Goal: Navigation & Orientation: Find specific page/section

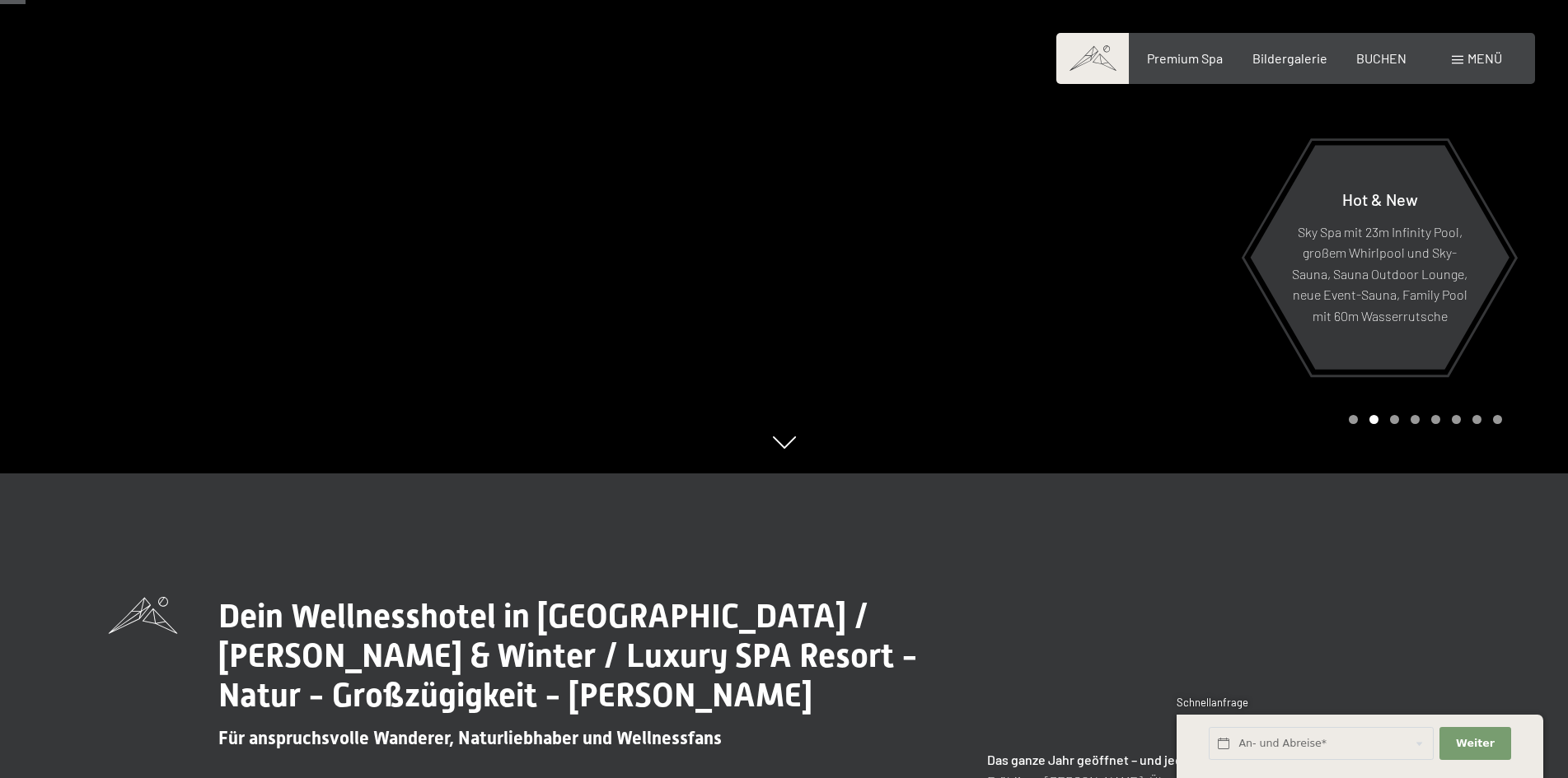
scroll to position [82, 0]
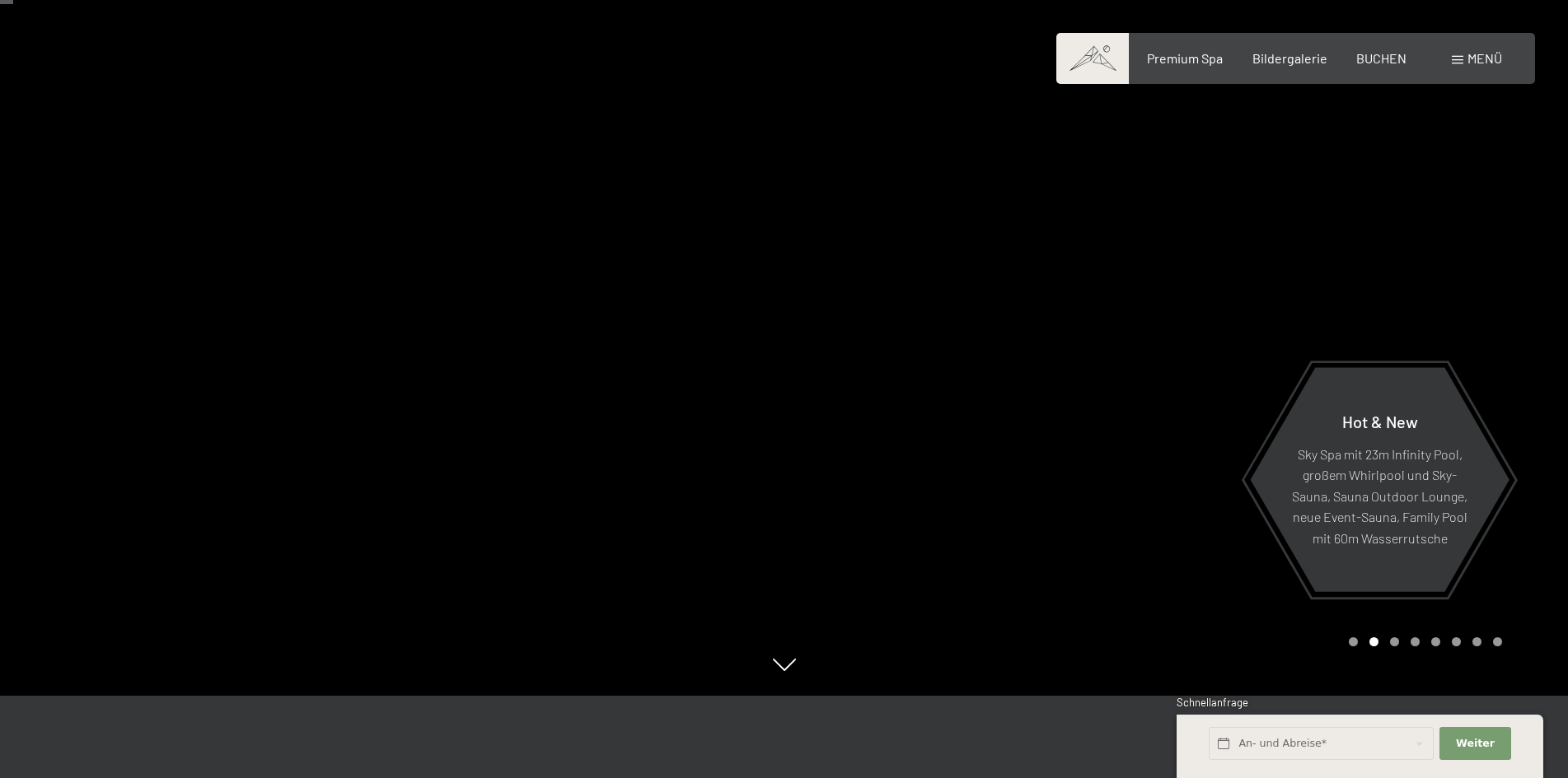
click at [1350, 640] on div "Carousel Page 1" at bounding box center [1353, 642] width 9 height 9
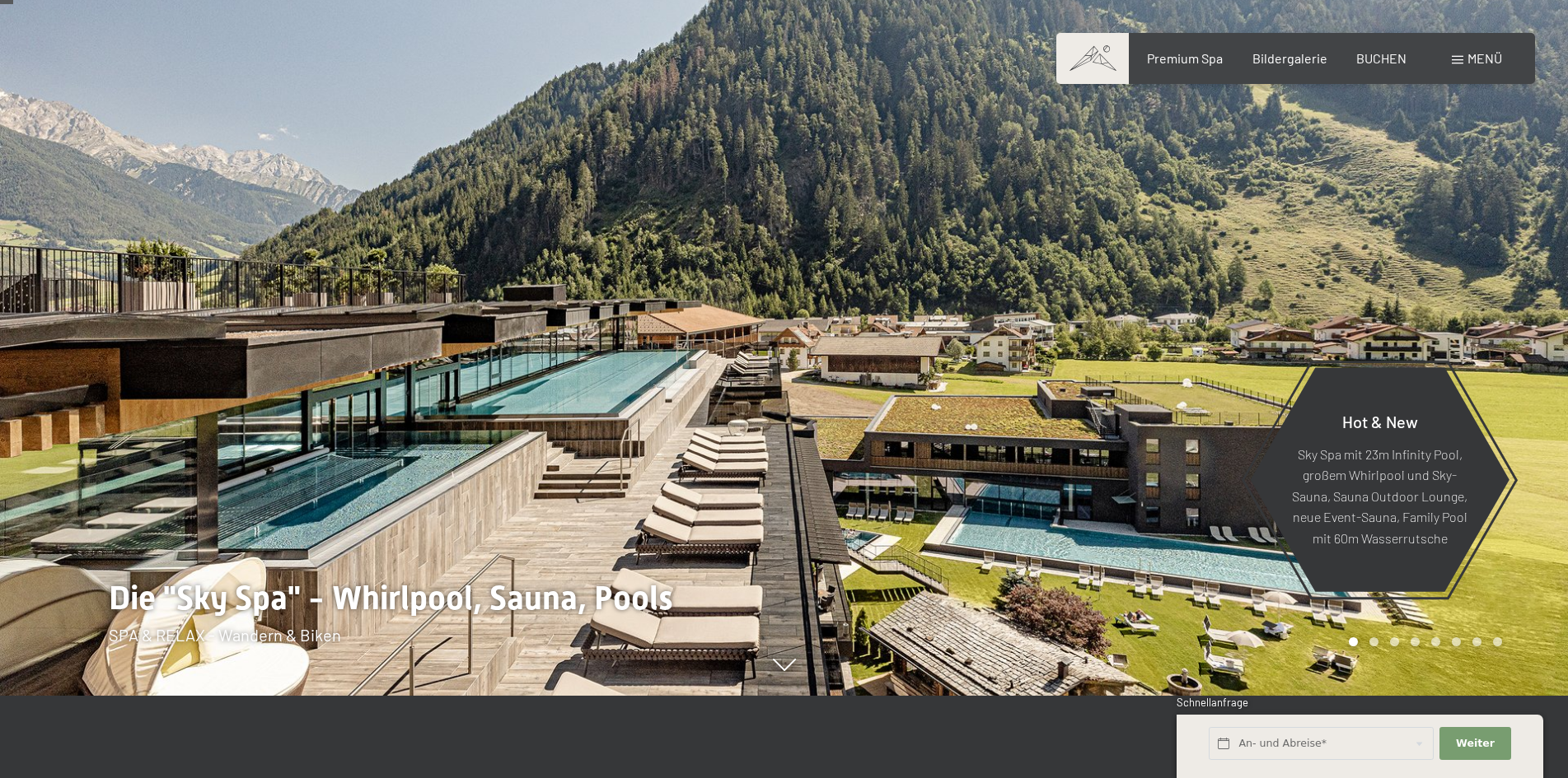
click at [1377, 642] on div "Carousel Page 2" at bounding box center [1373, 642] width 9 height 9
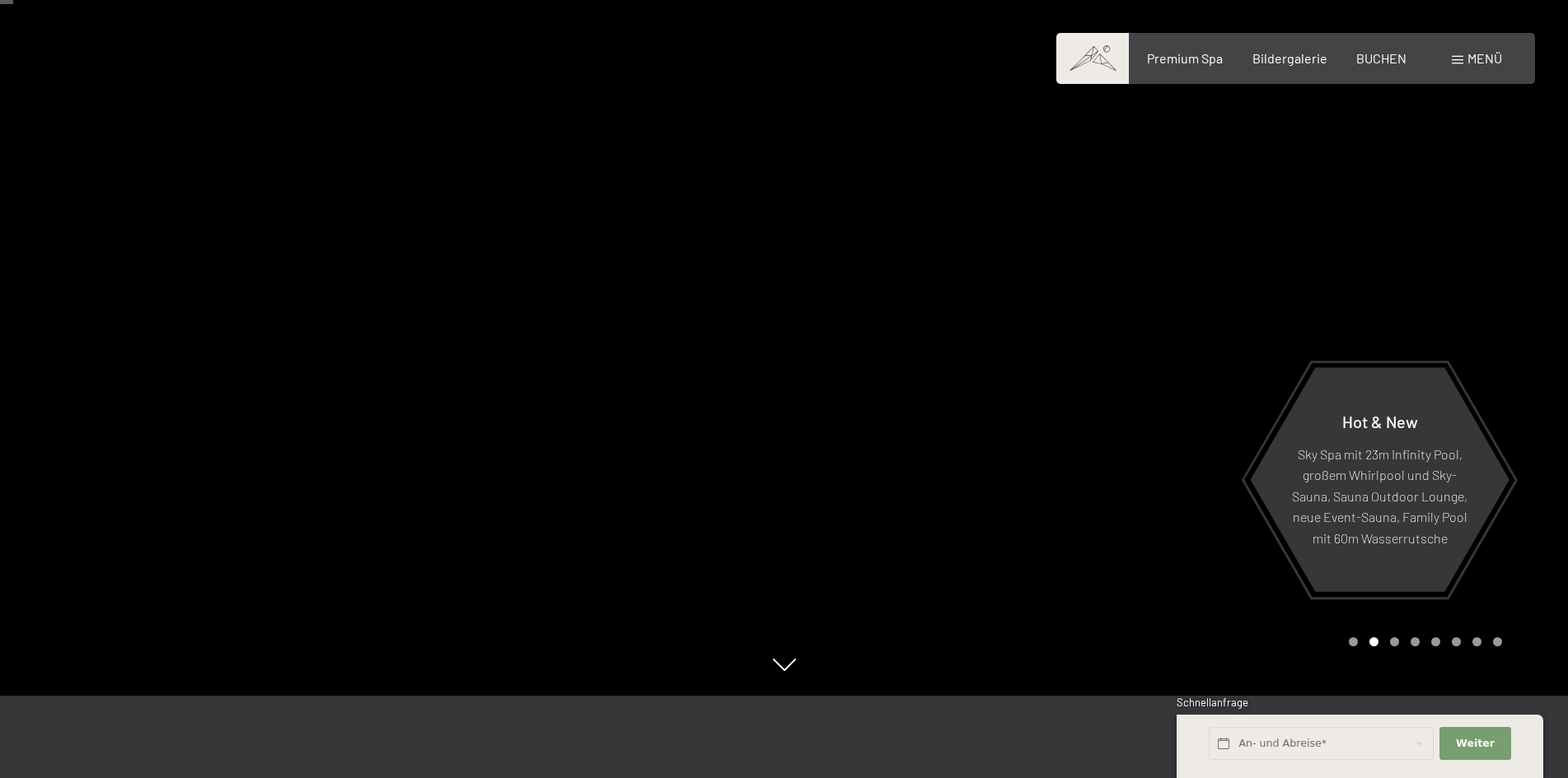
click at [1391, 640] on div "Carousel Page 3" at bounding box center [1394, 642] width 9 height 9
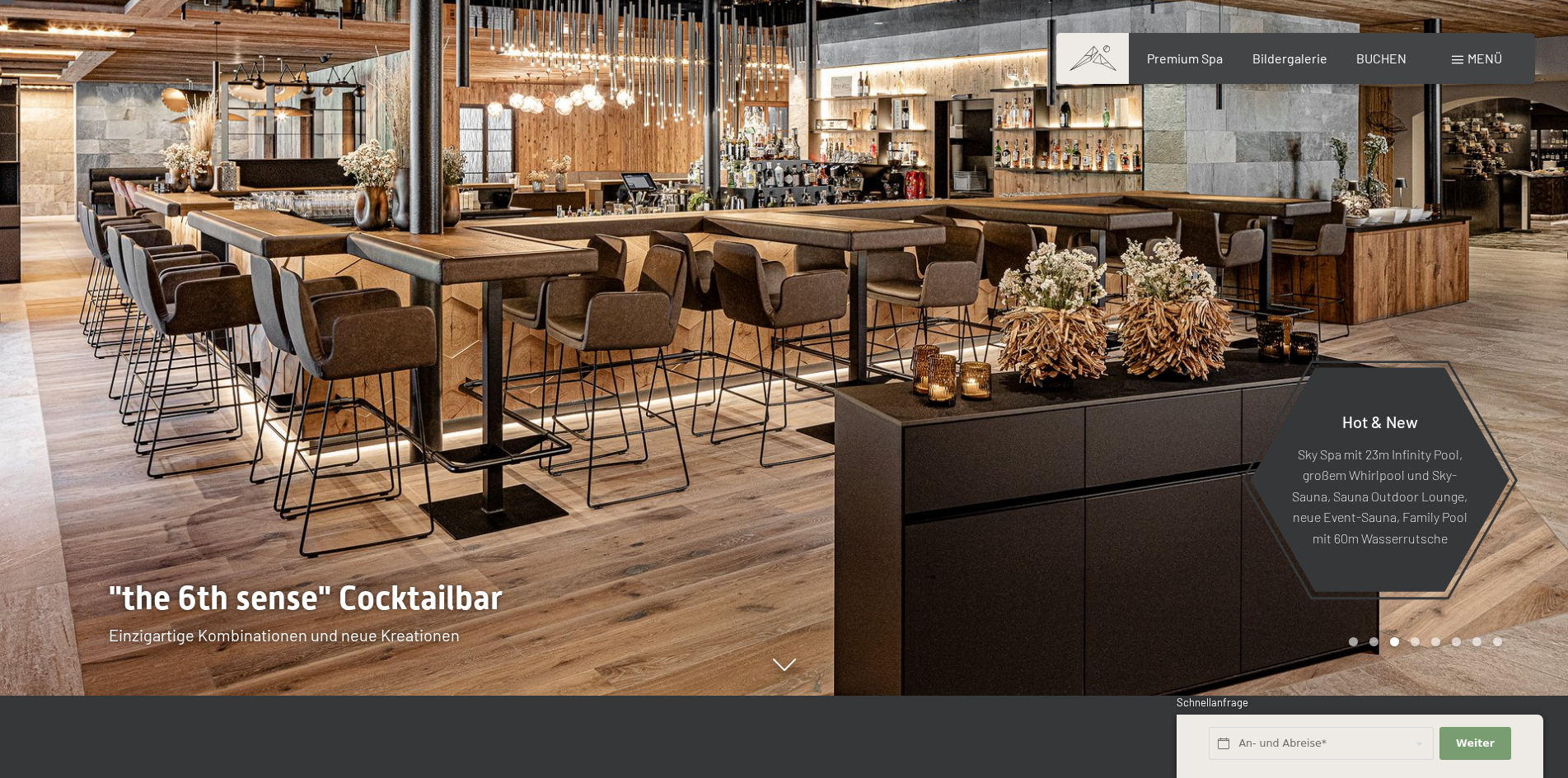
click at [1414, 640] on div "Carousel Page 4" at bounding box center [1415, 642] width 9 height 9
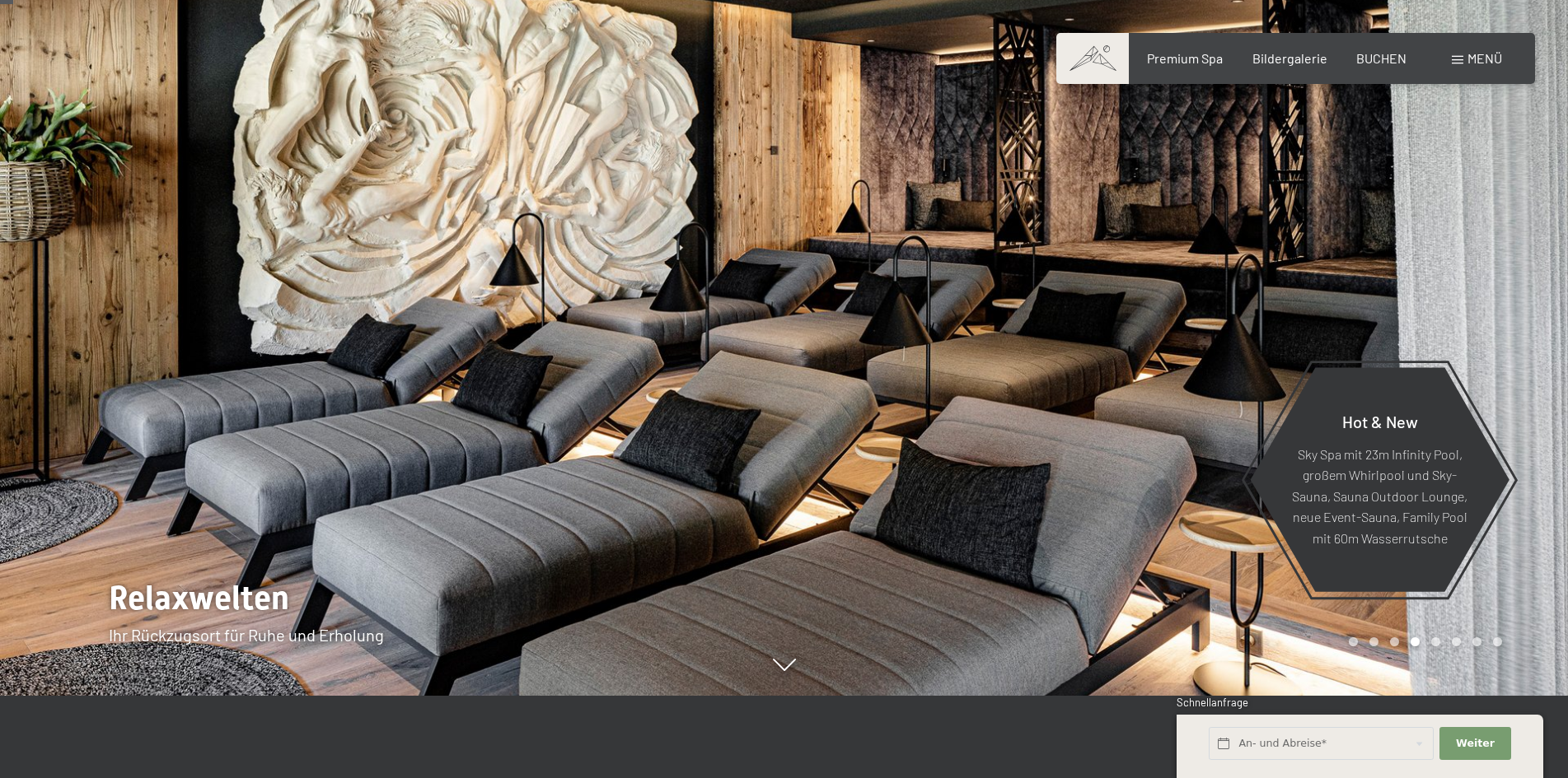
click at [1439, 644] on div "Carousel Page 5" at bounding box center [1435, 642] width 9 height 9
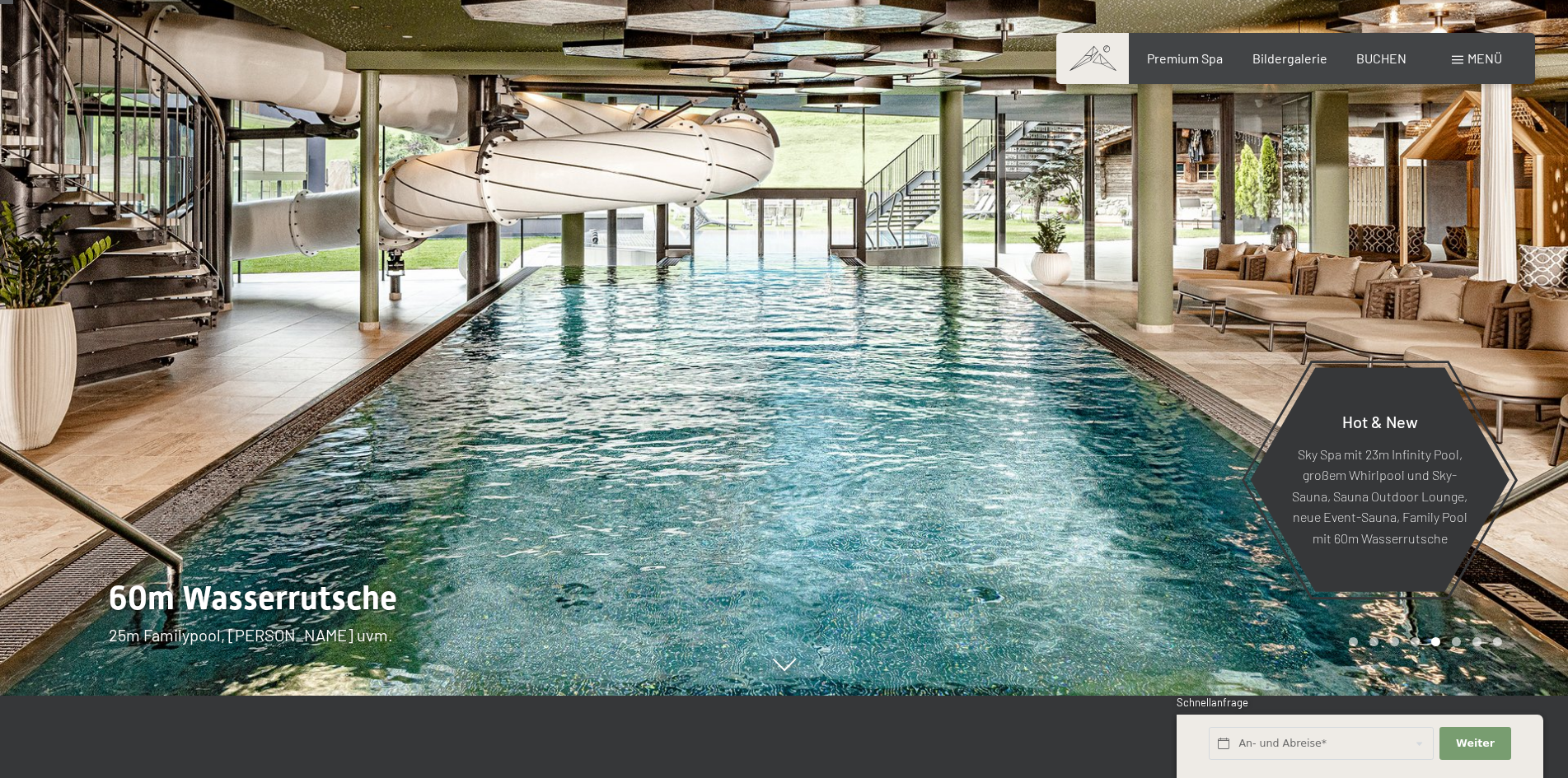
click at [1455, 643] on div "Carousel Page 6" at bounding box center [1456, 642] width 9 height 9
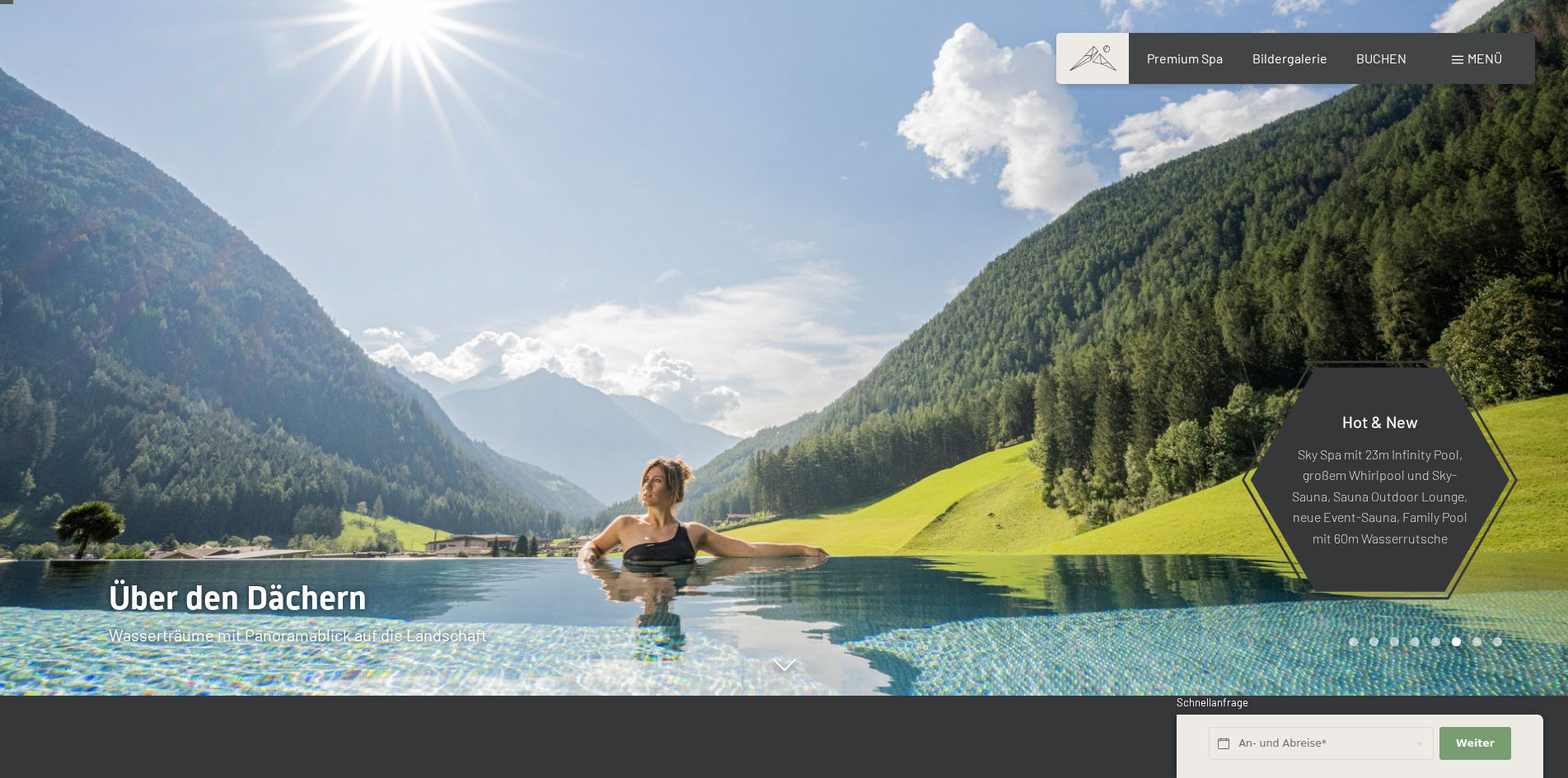
click at [1471, 640] on div "Carousel Pagination" at bounding box center [1422, 642] width 159 height 9
click at [1476, 641] on div "Carousel Page 7" at bounding box center [1477, 642] width 9 height 9
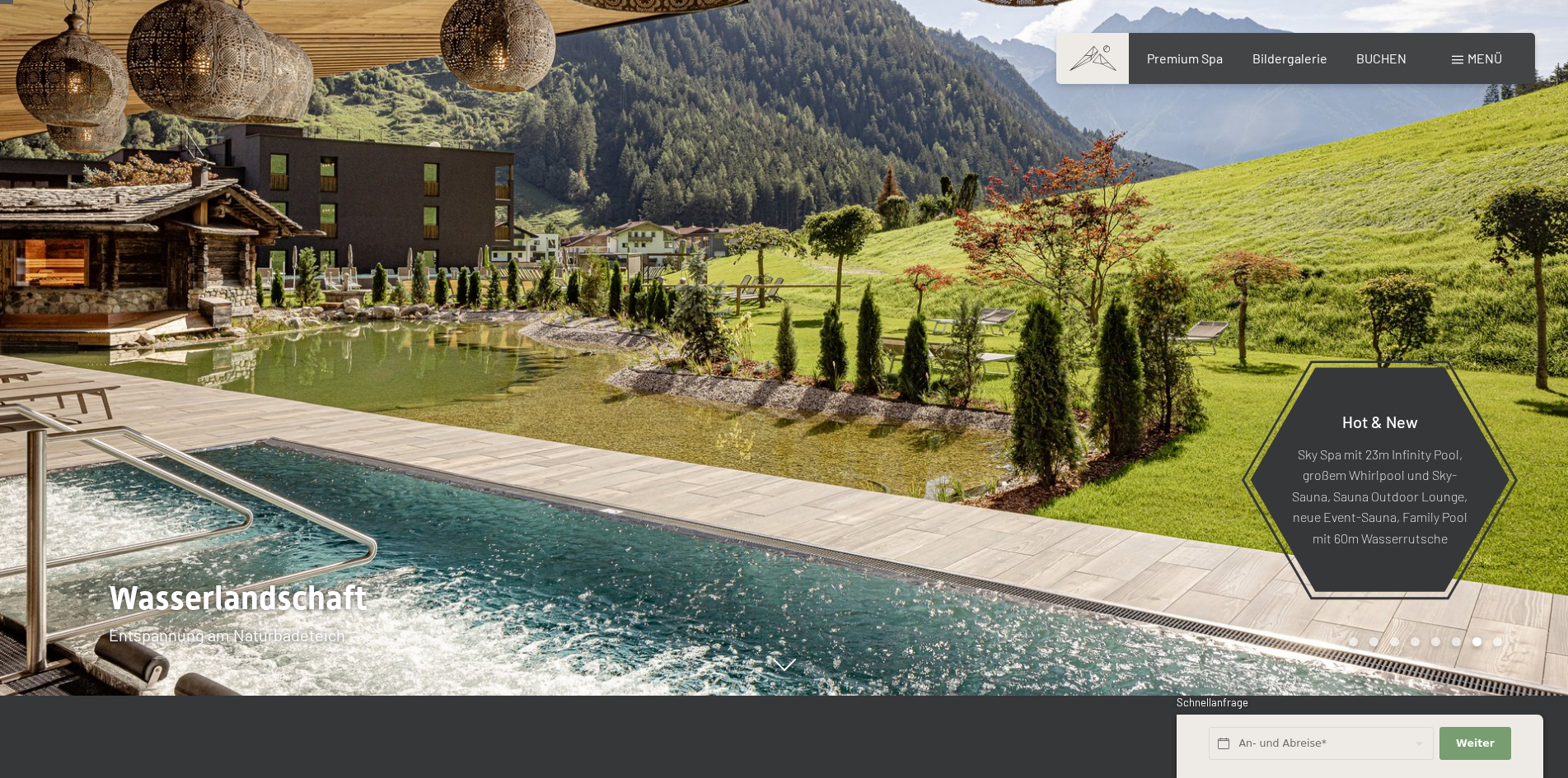
click at [1495, 644] on div "Carousel Page 8" at bounding box center [1497, 642] width 9 height 9
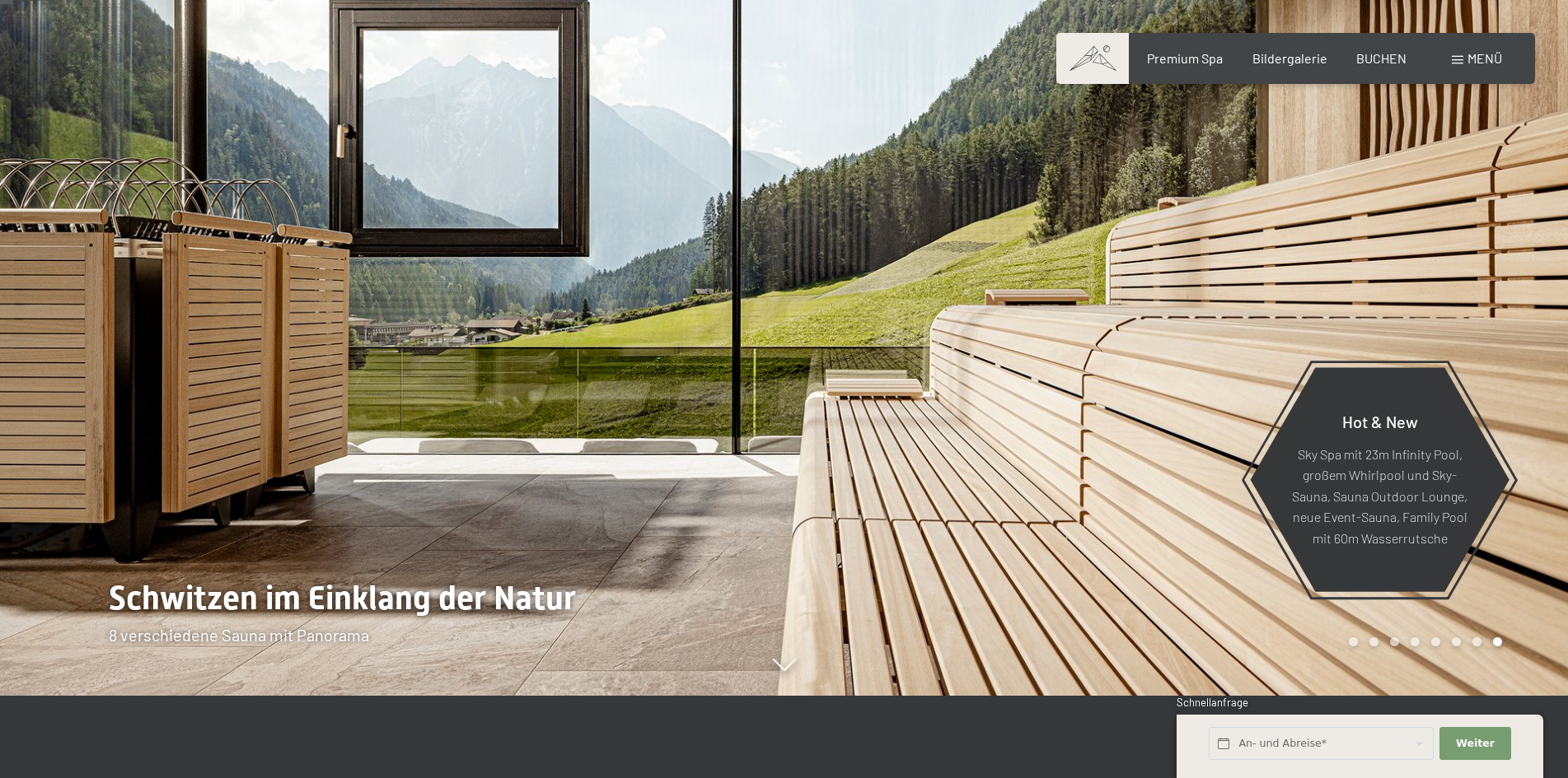
click at [1176, 67] on div "Buchen Anfragen Premium Spa Bildergalerie BUCHEN Menü DE IT EN Gutschein Bilder…" at bounding box center [1295, 59] width 413 height 18
click at [1198, 50] on span "Premium Spa" at bounding box center [1184, 55] width 76 height 16
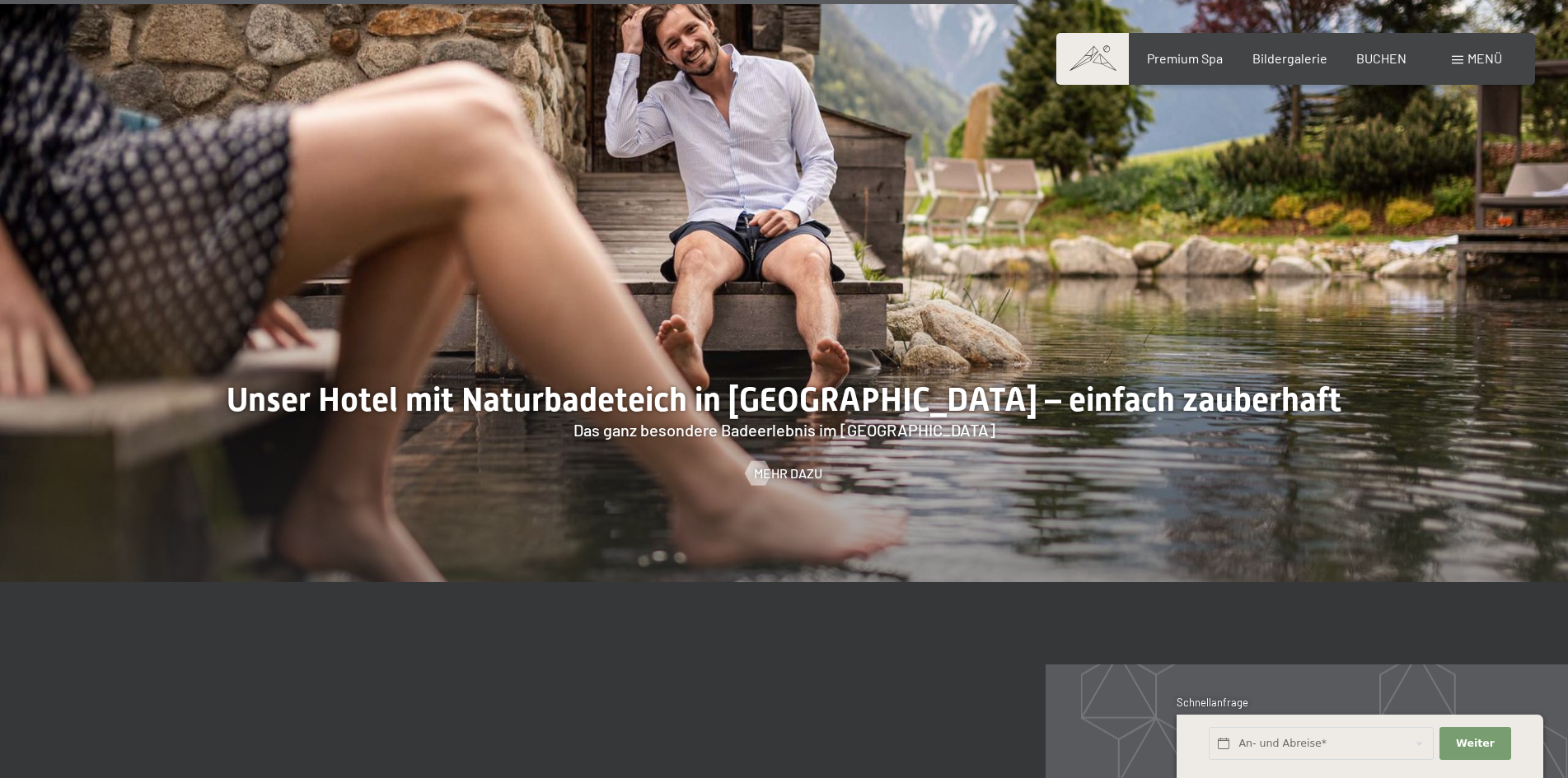
scroll to position [6837, 0]
